Goal: Task Accomplishment & Management: Manage account settings

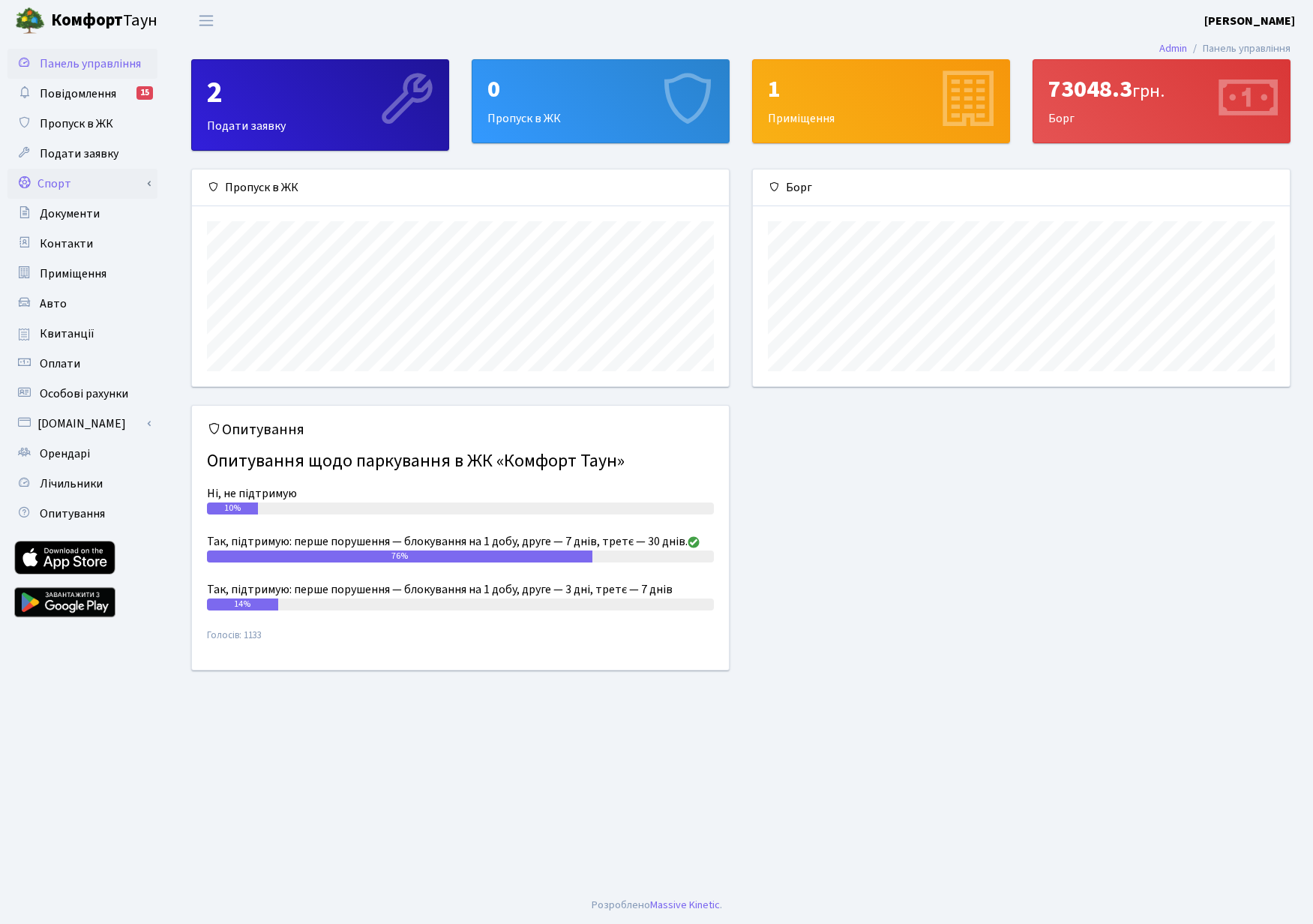
scroll to position [217, 537]
click at [79, 188] on link "Спорт" at bounding box center [83, 183] width 150 height 30
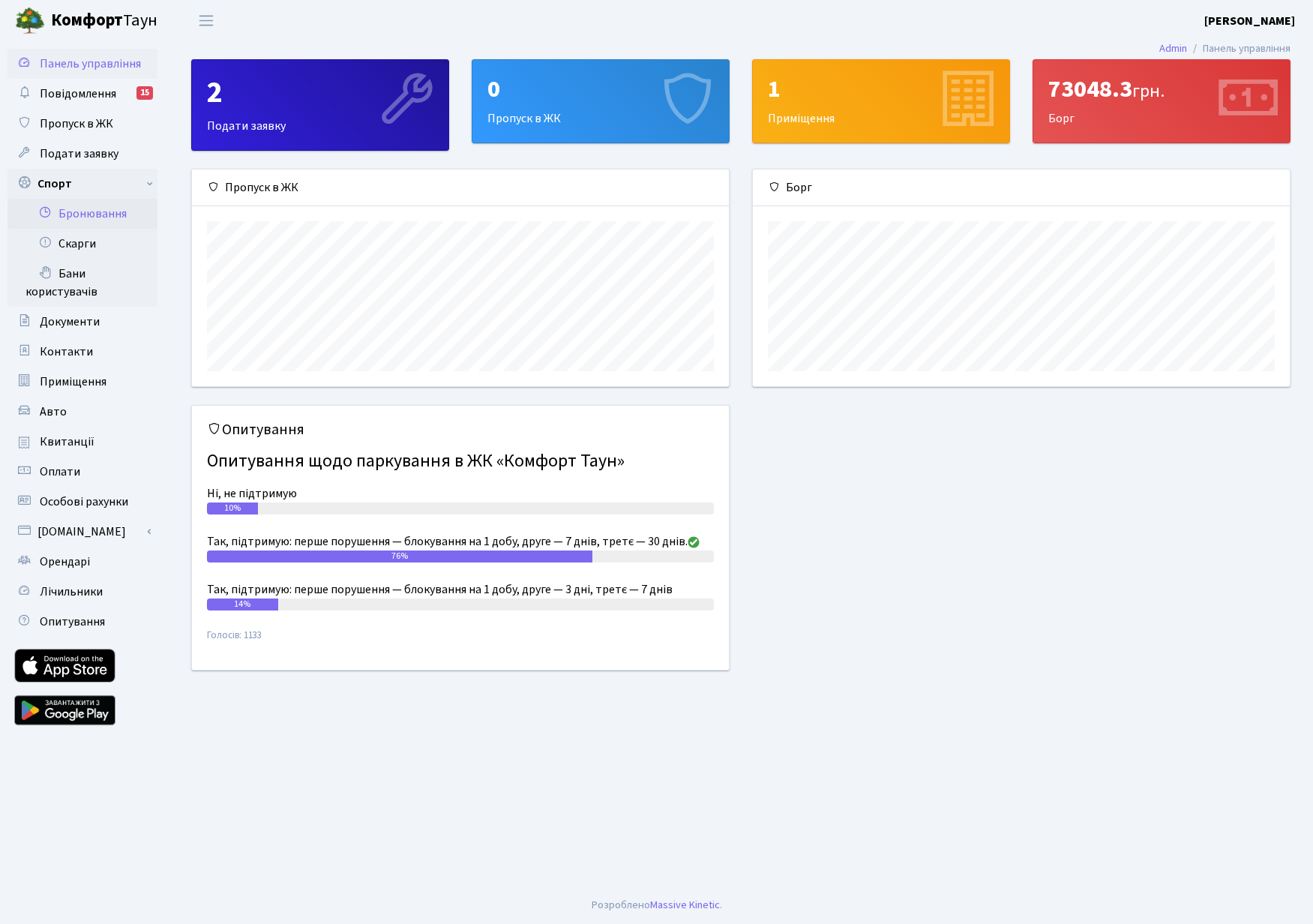
click at [78, 217] on link "Бронювання" at bounding box center [83, 213] width 150 height 30
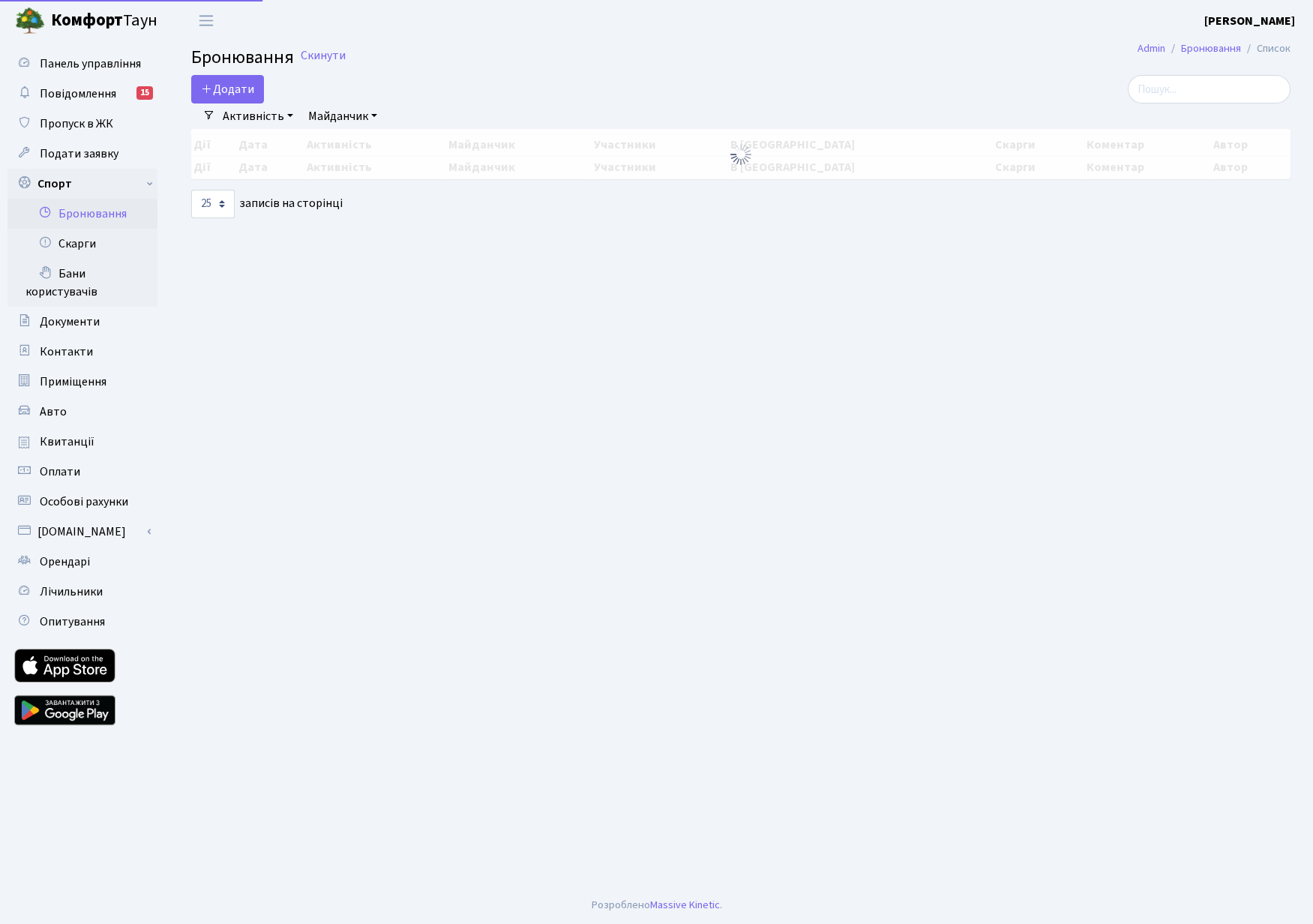
select select "25"
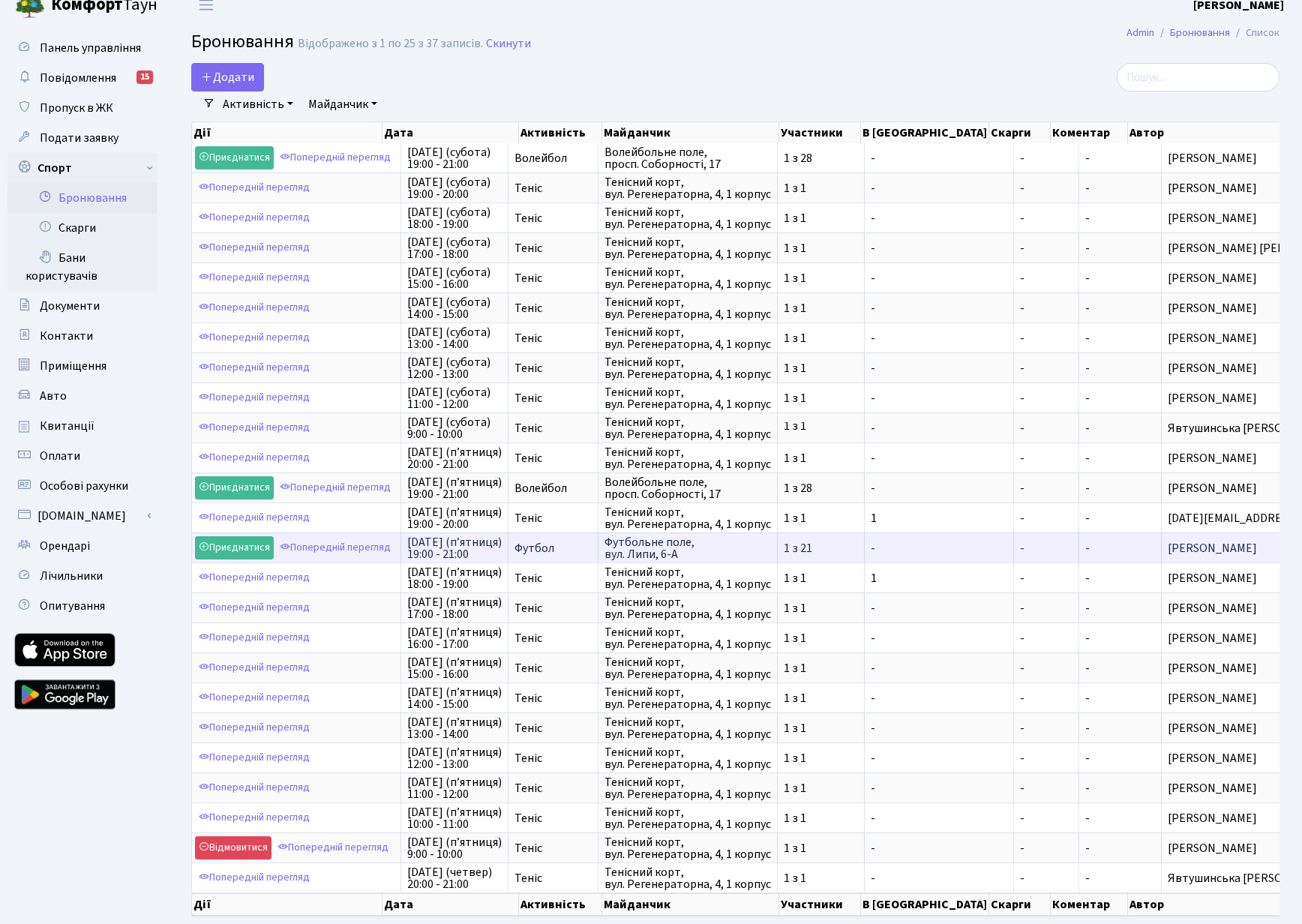
scroll to position [98, 0]
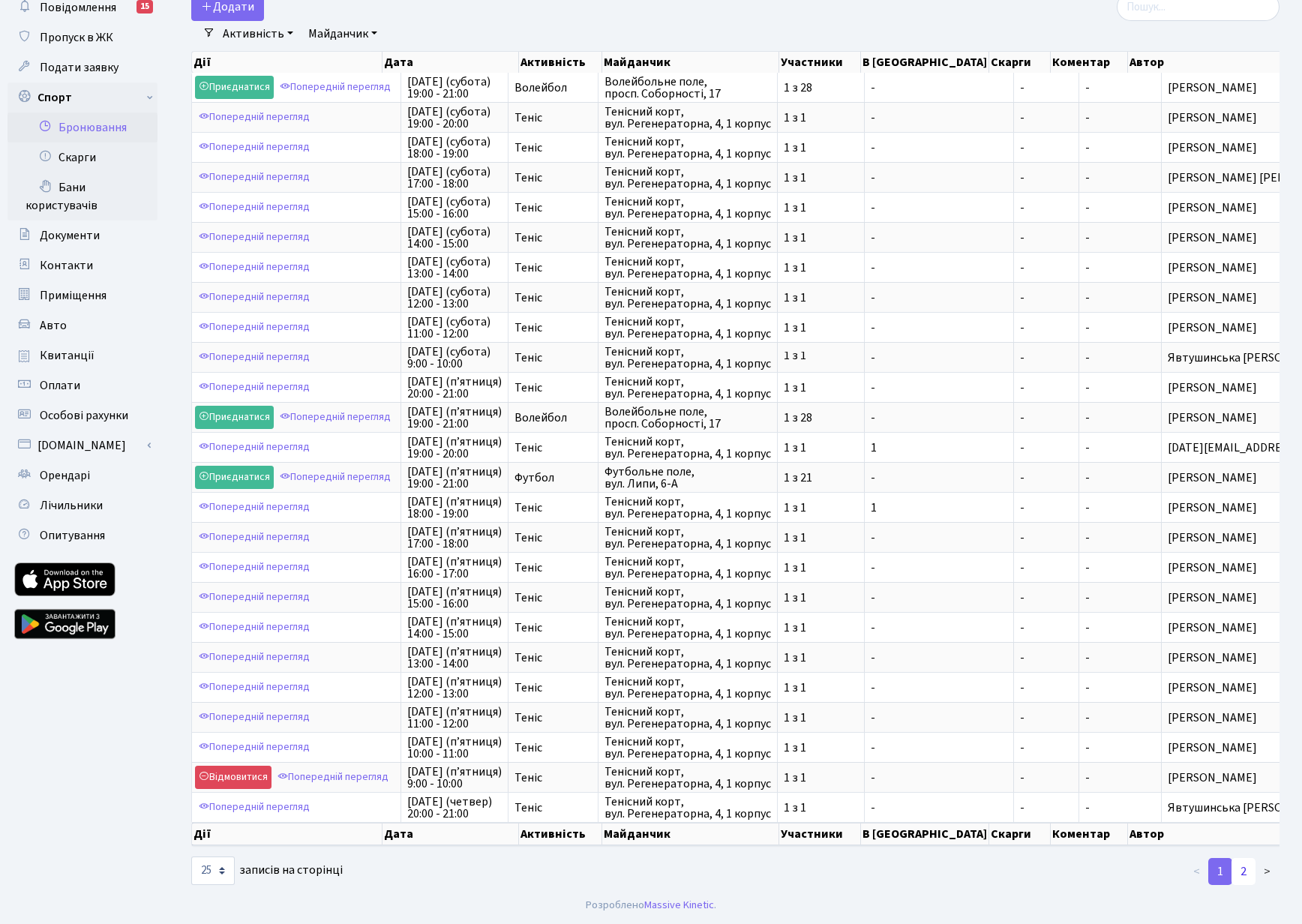
click at [1241, 866] on link "2" at bounding box center [1243, 871] width 24 height 27
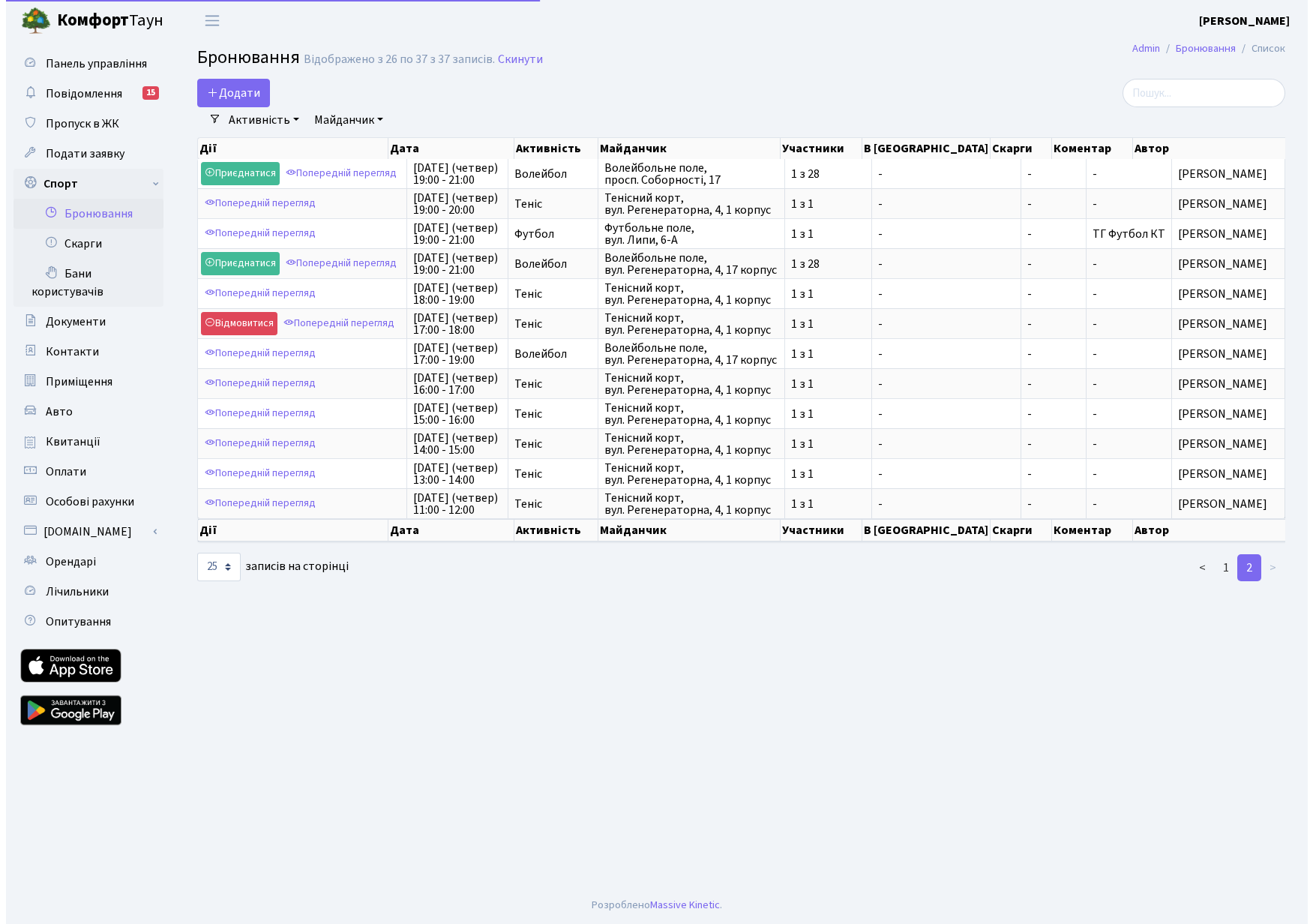
scroll to position [0, 0]
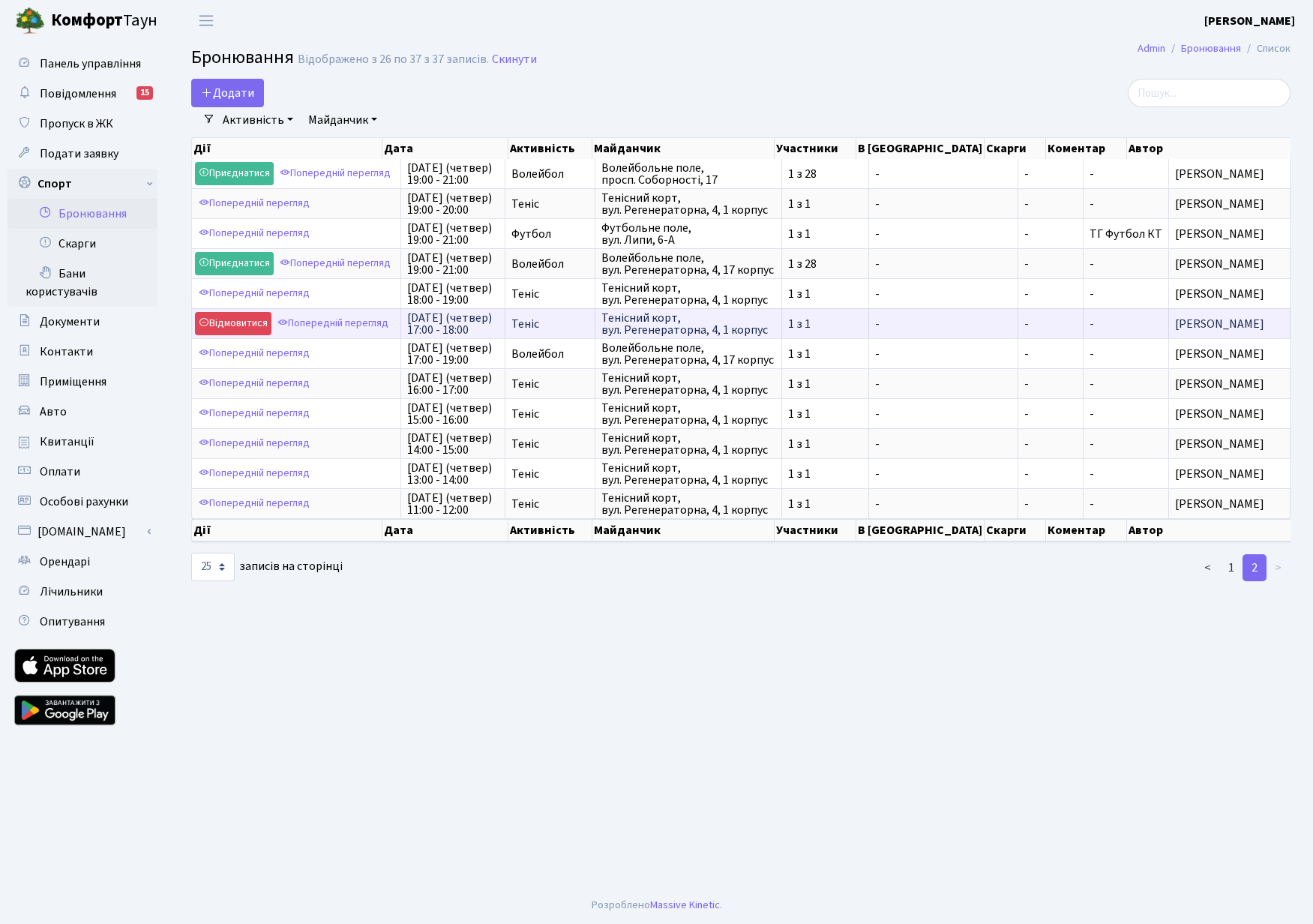
drag, startPoint x: 1178, startPoint y: 324, endPoint x: 403, endPoint y: 314, distance: 775.1
click at [403, 314] on tr "Відмовитися Попередній перегляд 28-го серпня (четвер) 17:00 - 18:00 Теніс Теніс…" at bounding box center [741, 324] width 1099 height 30
click at [1239, 575] on link "1" at bounding box center [1231, 567] width 24 height 27
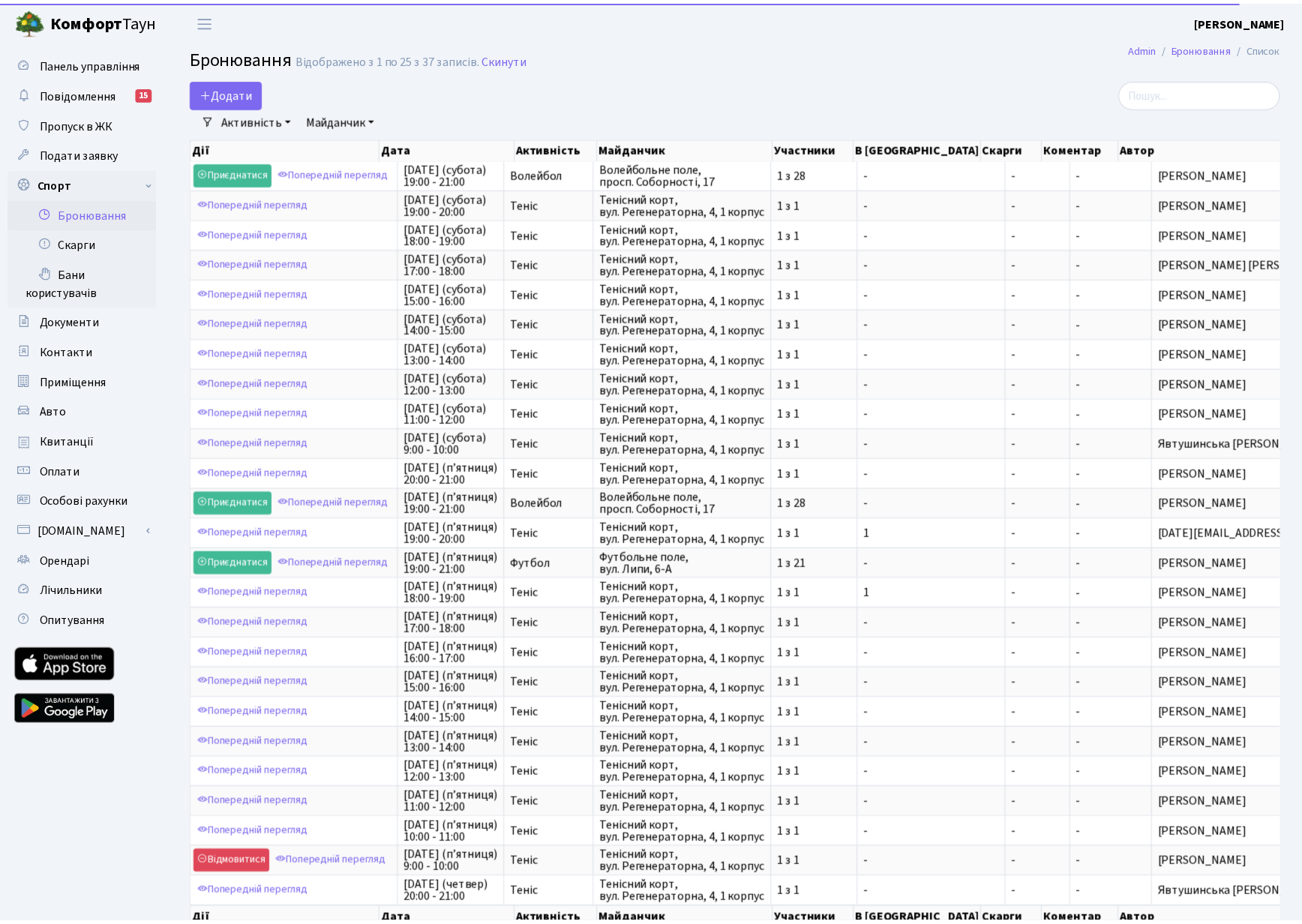
scroll to position [98, 0]
